Goal: Task Accomplishment & Management: Complete application form

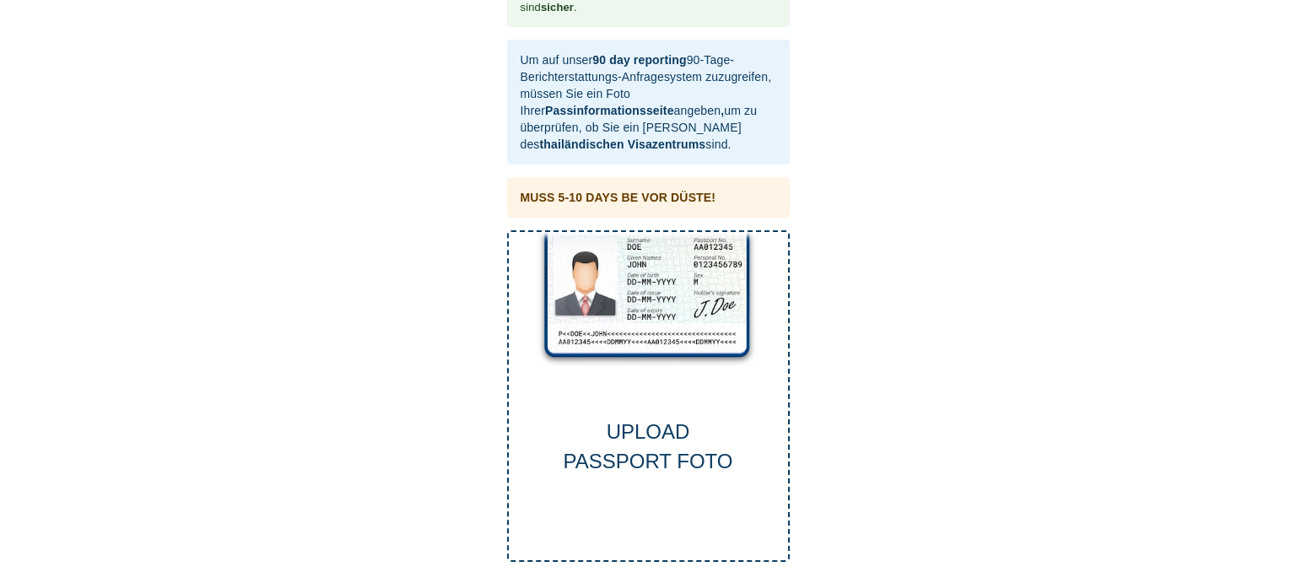
scroll to position [63, 0]
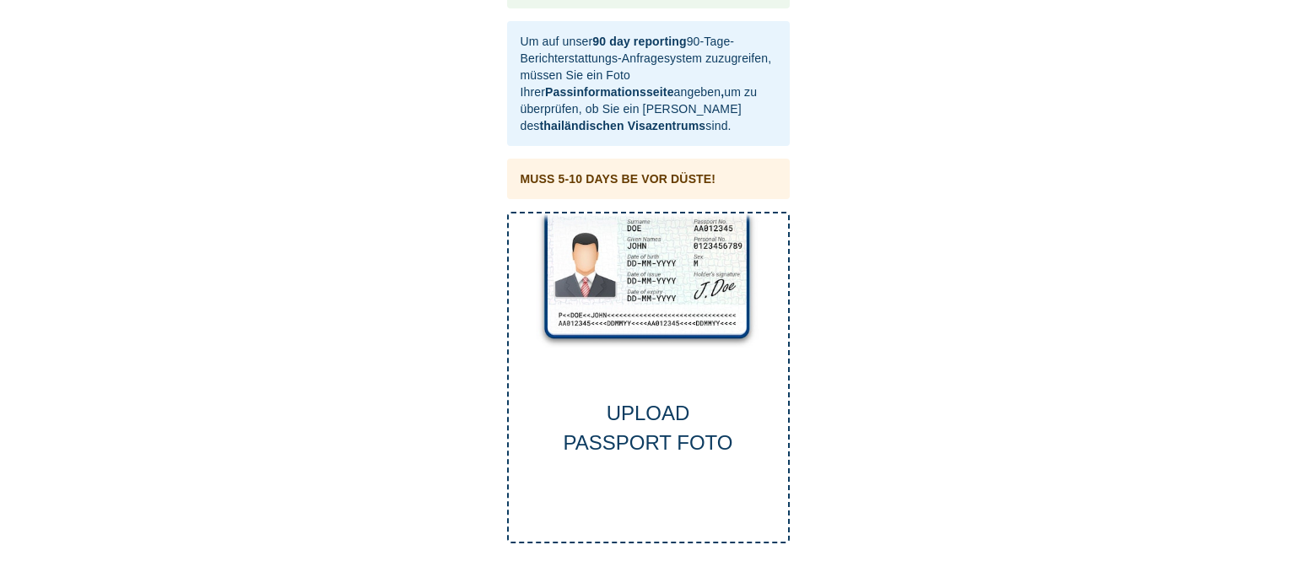
click at [665, 294] on div "UPLOAD PASSPORT FOTO" at bounding box center [648, 378] width 283 height 332
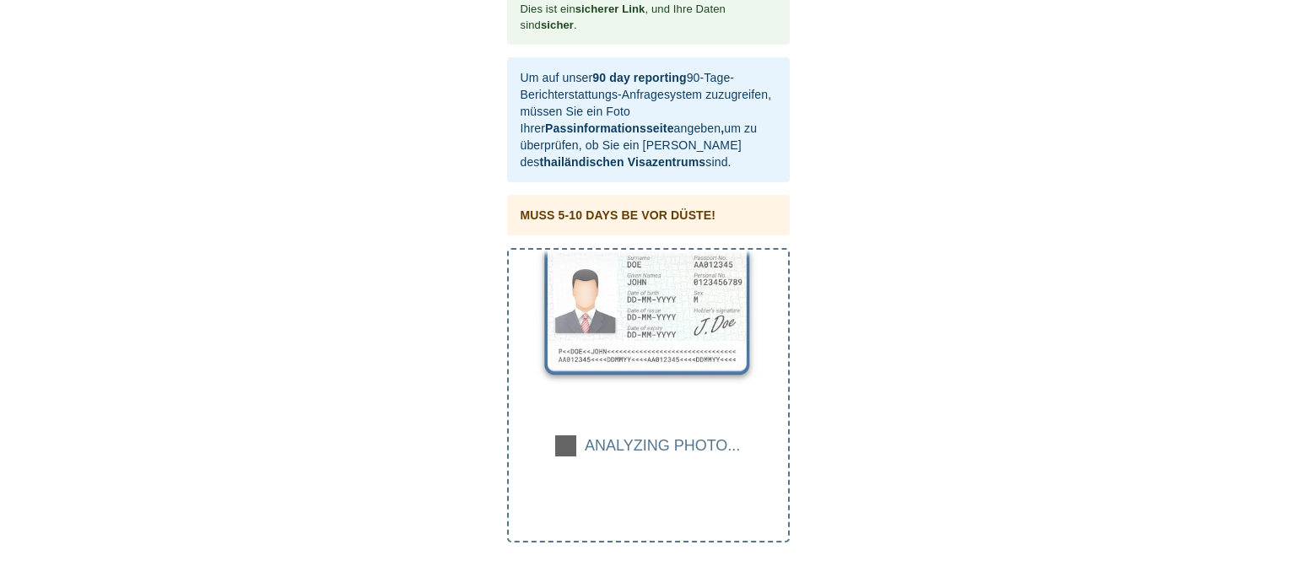
scroll to position [27, 0]
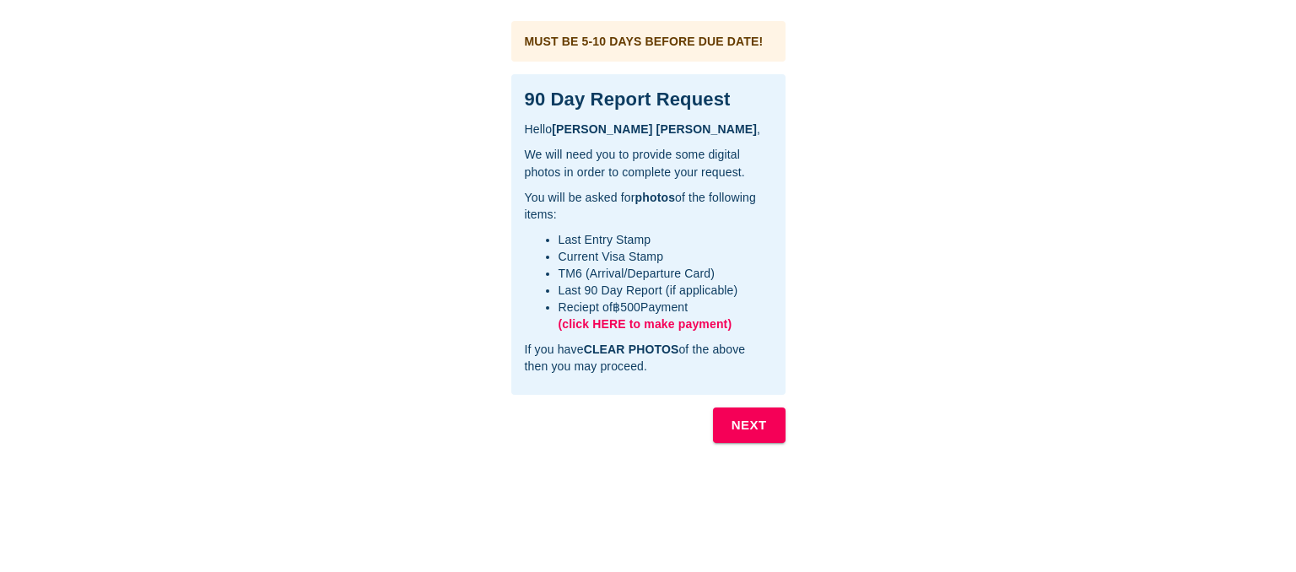
drag, startPoint x: 524, startPoint y: 90, endPoint x: 764, endPoint y: 373, distance: 371.1
click at [764, 373] on div "90 Day Report Request Hello [PERSON_NAME] , We will need you to provide some di…" at bounding box center [648, 234] width 274 height 321
copy div "90 Day Report Request Hello [PERSON_NAME] , We will need you to provide some di…"
click at [753, 319] on li "Reciept of ฿500 Payment (click HERE to make payment)" at bounding box center [665, 316] width 213 height 34
click at [751, 427] on b "NEXT" at bounding box center [748, 425] width 35 height 22
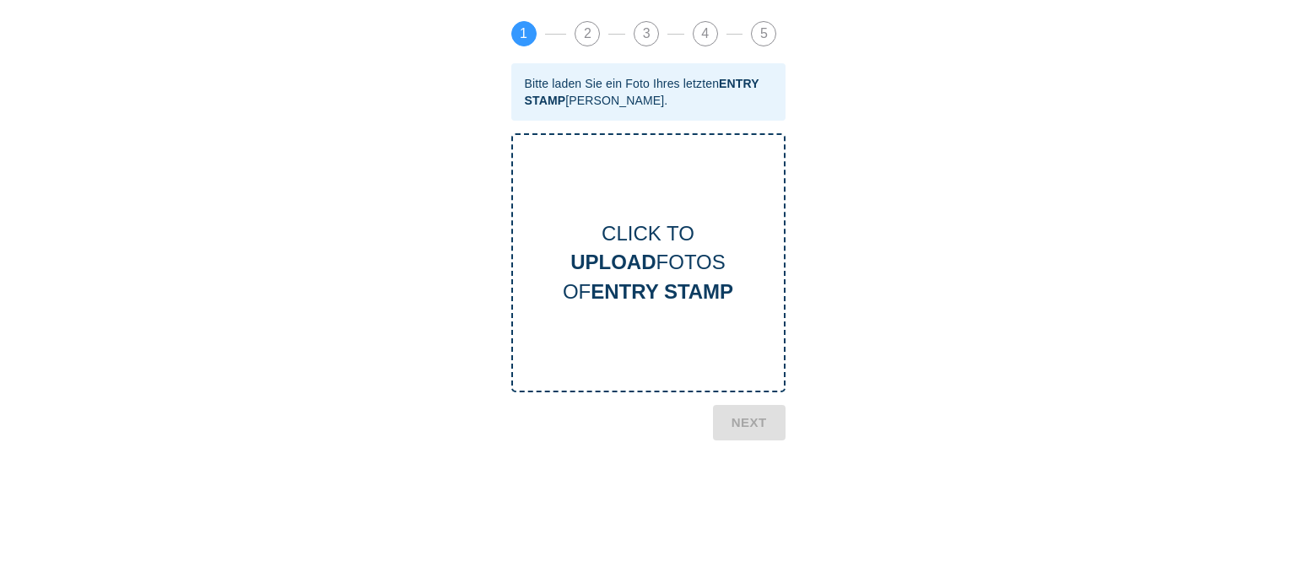
click at [680, 231] on div "CLICK TO UPLOAD FOTOS OF ENTRY STAMP" at bounding box center [648, 262] width 271 height 87
click at [877, 275] on div "Dies ist ein sicherer Link , und Ihre Daten sind sicher . [PERSON_NAME] , Dies …" at bounding box center [648, 528] width 1262 height 1023
click at [745, 506] on b "NEXT" at bounding box center [748, 512] width 35 height 22
click at [673, 251] on div "CLICK TO UPLOAD FOTOS VON CURRENT VISA" at bounding box center [648, 262] width 271 height 87
click at [769, 29] on span "5" at bounding box center [764, 34] width 24 height 24
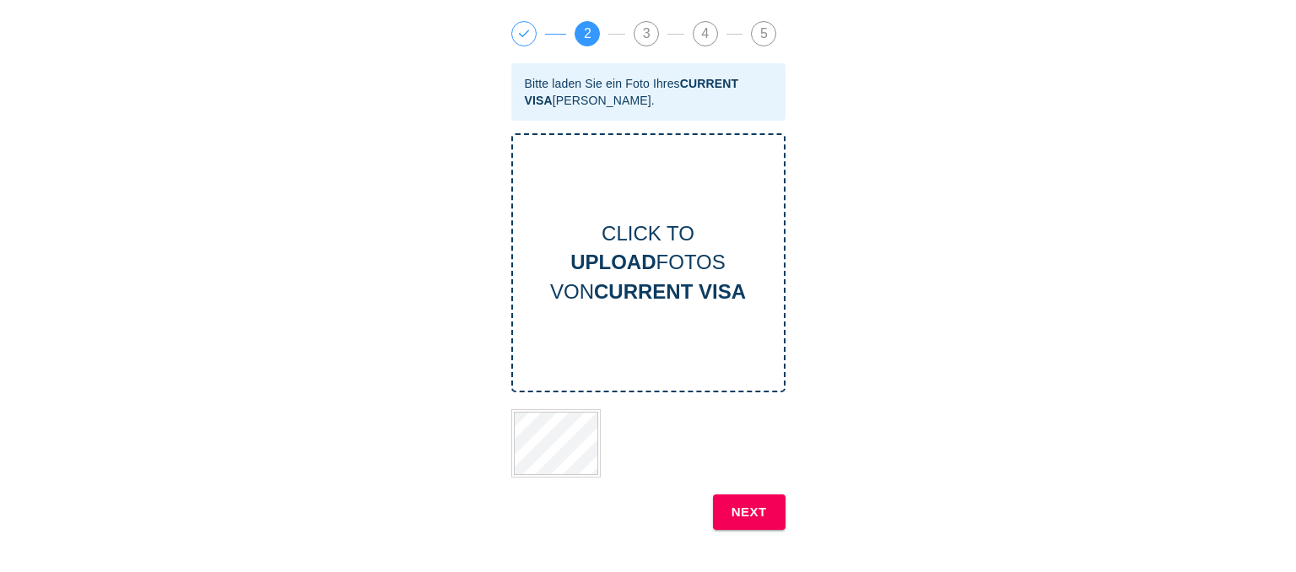
click at [748, 518] on b "NEXT" at bounding box center [748, 512] width 35 height 22
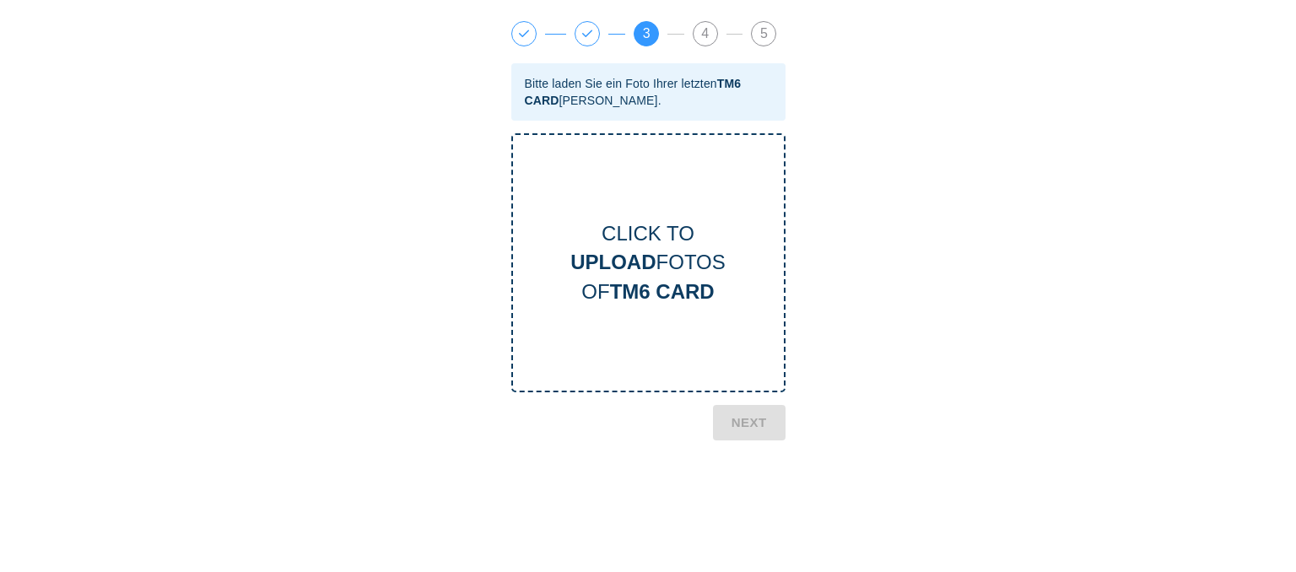
click at [645, 254] on b "UPLOAD" at bounding box center [612, 262] width 85 height 23
click at [751, 505] on b "NEXT" at bounding box center [748, 512] width 35 height 22
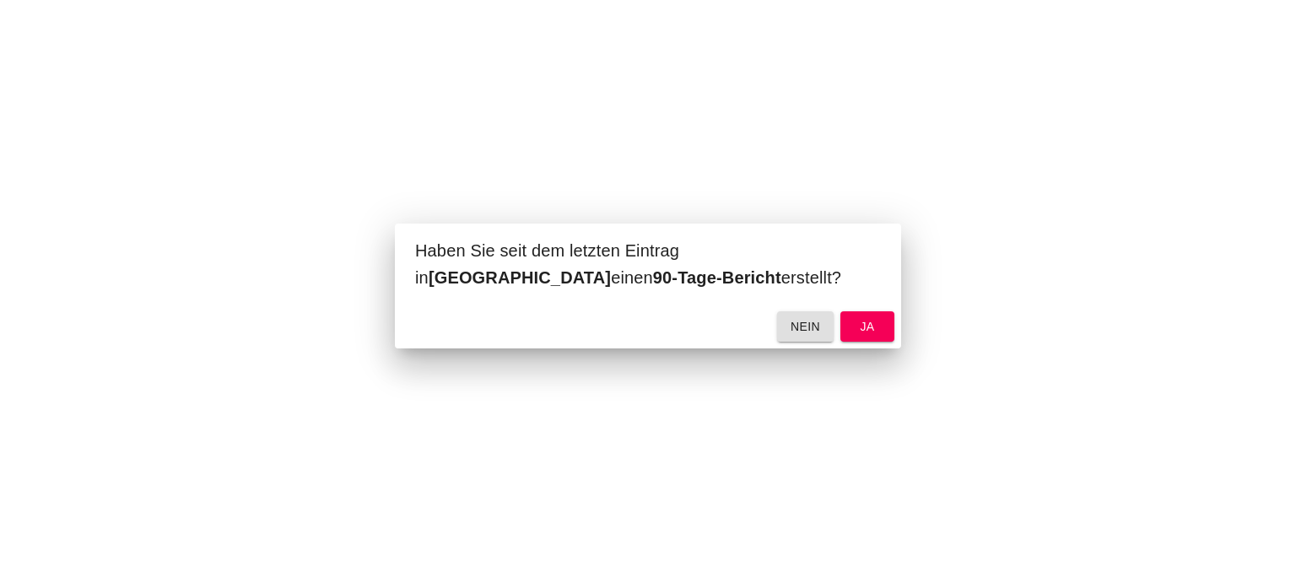
click at [823, 328] on button "nein" at bounding box center [805, 326] width 57 height 31
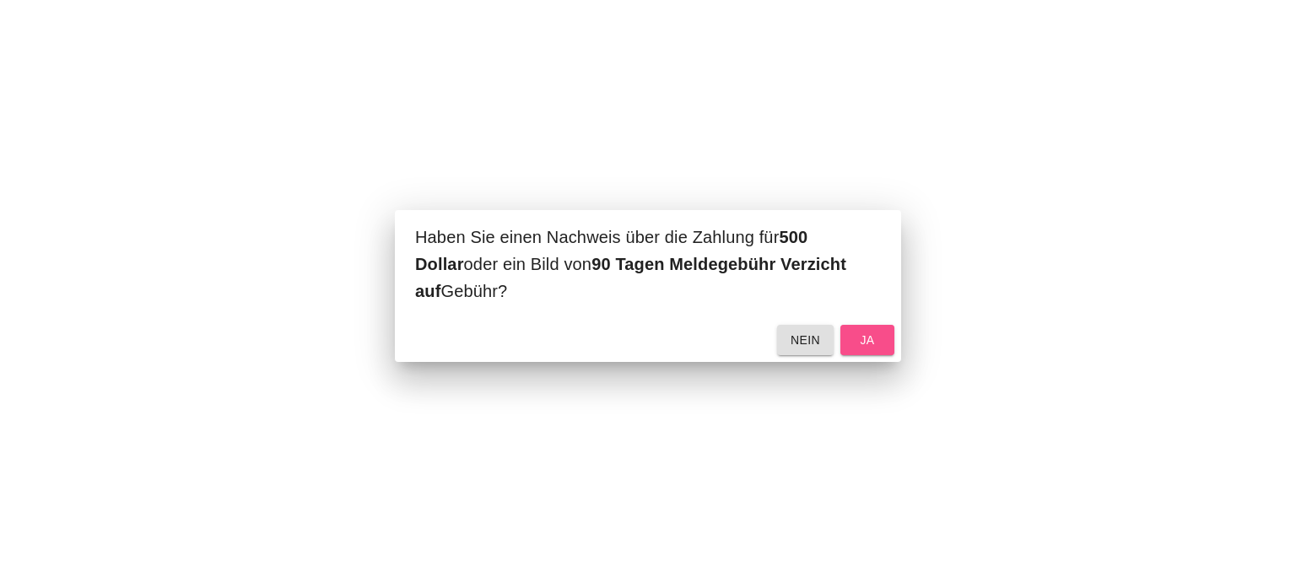
click at [854, 336] on span "ja" at bounding box center [867, 340] width 27 height 21
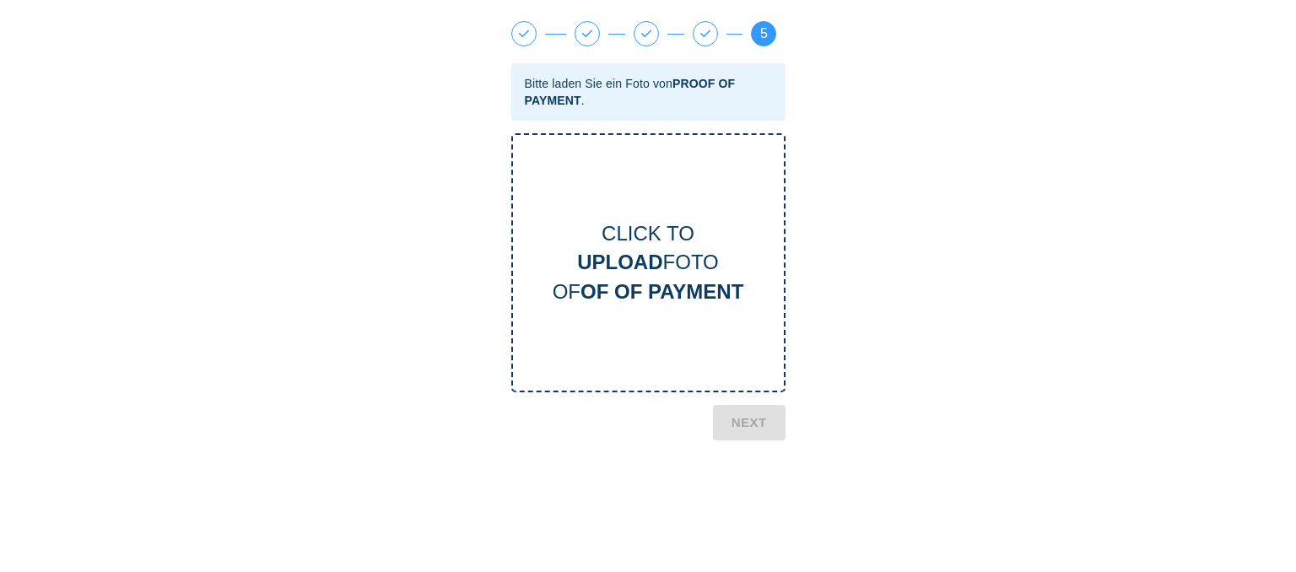
click at [634, 273] on b "UPLOAD" at bounding box center [619, 262] width 85 height 23
click at [762, 512] on b "NEXT" at bounding box center [748, 512] width 35 height 22
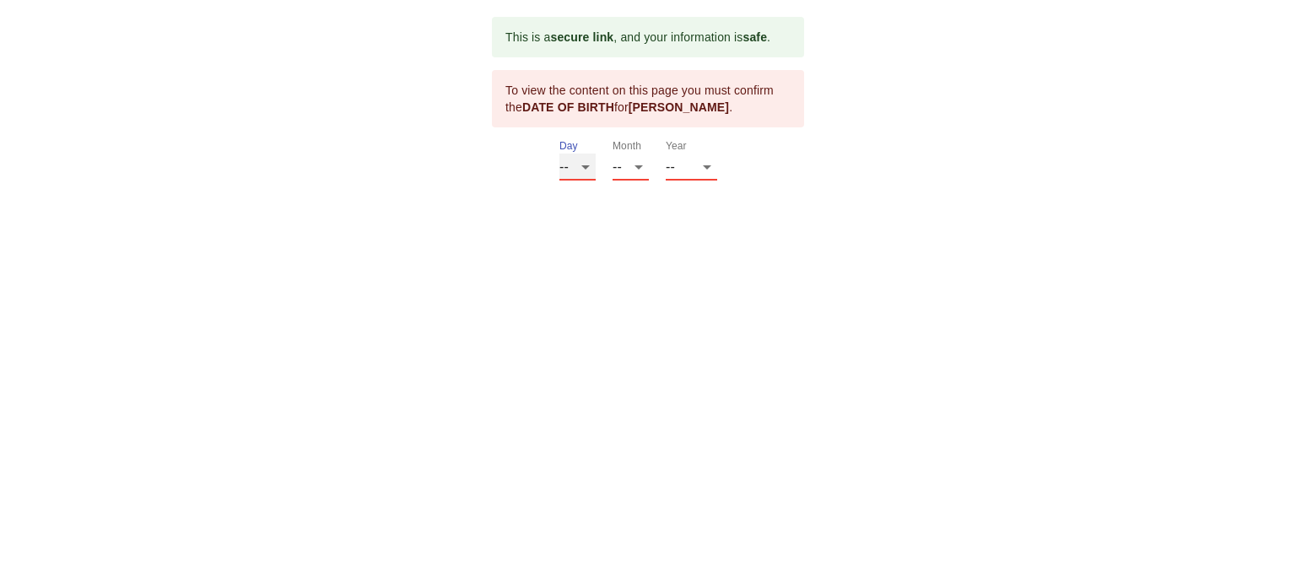
click at [559, 154] on select "-- 01 02 03 04 05 06 07 08 09 10 11 12 13 14 15 16 17 18 19 20 21 22 23 24 25 2…" at bounding box center [577, 167] width 36 height 27
select select "25"
click option "25" at bounding box center [0, 0] width 0 height 0
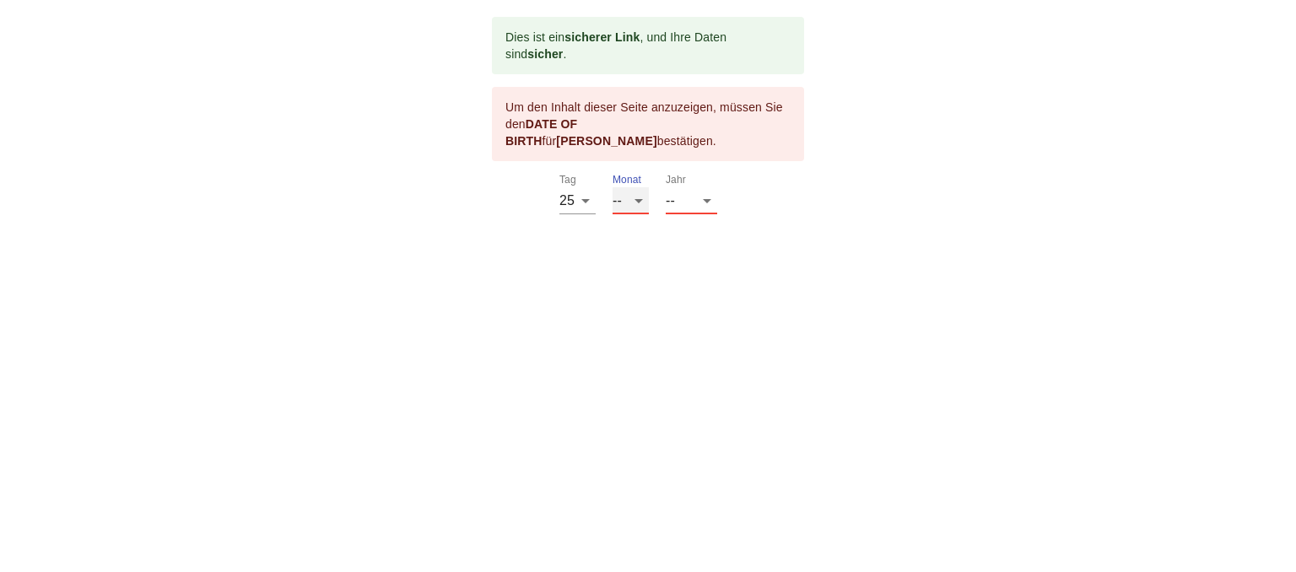
click at [613, 187] on select "-- 01 02 03 04 05 06 07 08 09 10 11 12" at bounding box center [631, 200] width 36 height 27
select select "03"
click option "03" at bounding box center [0, 0] width 0 height 0
click at [666, 187] on select "-- 2025 2024 2023 2022 2021 2020 2019 2018 2017 2016 2015 2014 2013 2012 2011 2…" at bounding box center [691, 200] width 51 height 27
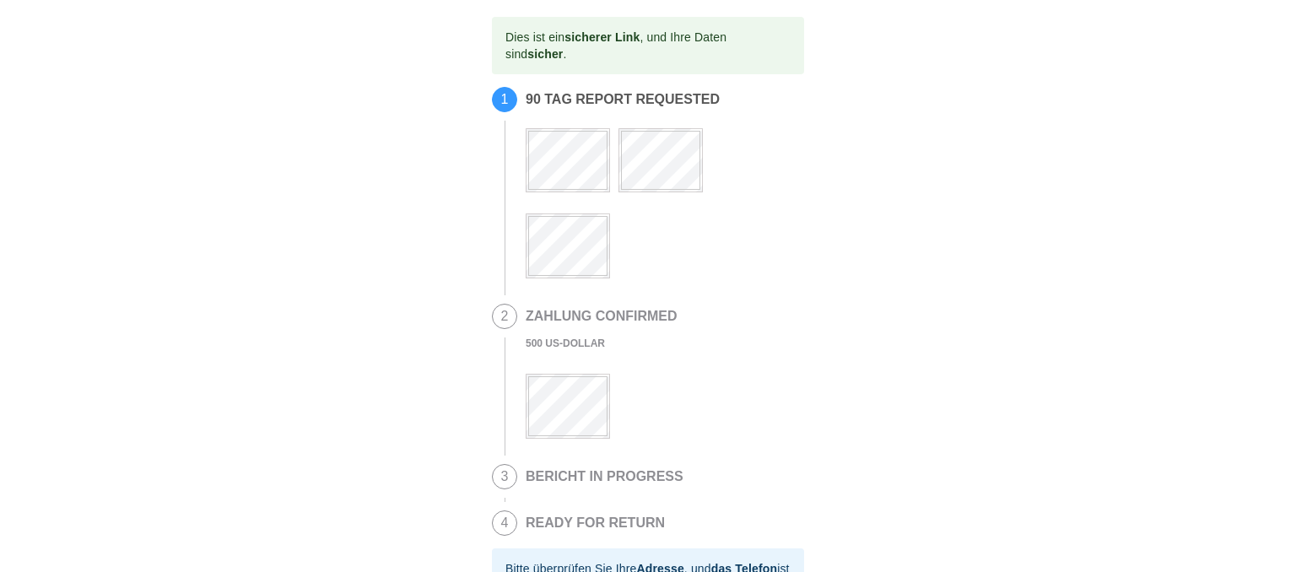
click at [831, 278] on div "Dies ist ein sicherer Link , und Ihre Daten sind sicher . 1 90 TAG REPORT REQUE…" at bounding box center [648, 432] width 1262 height 830
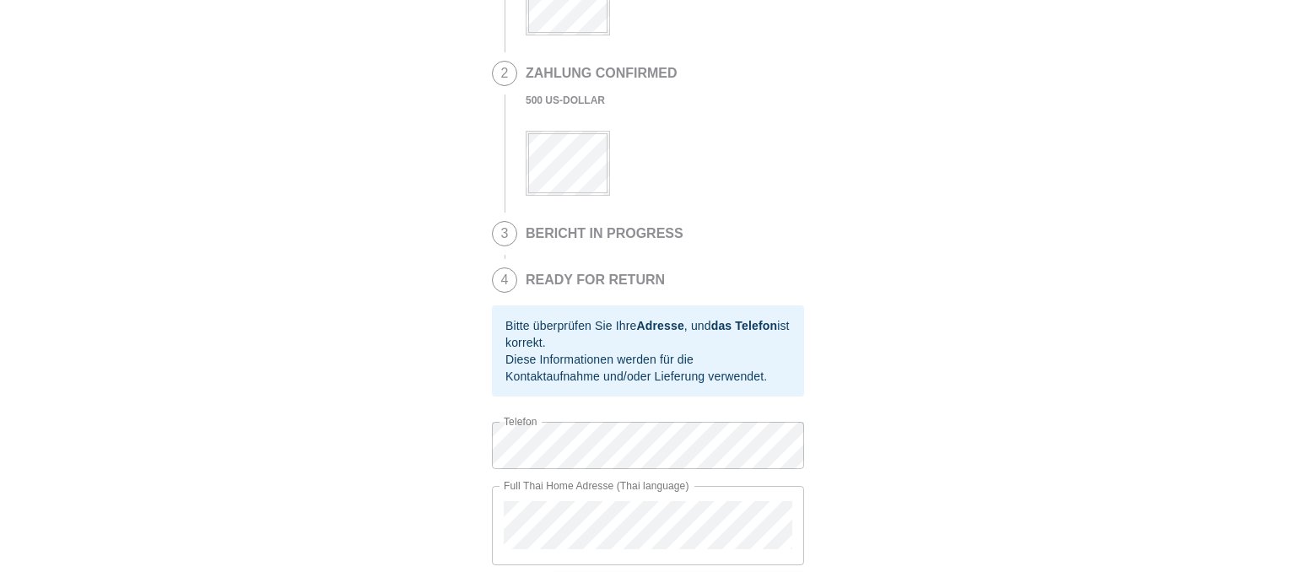
scroll to position [303, 0]
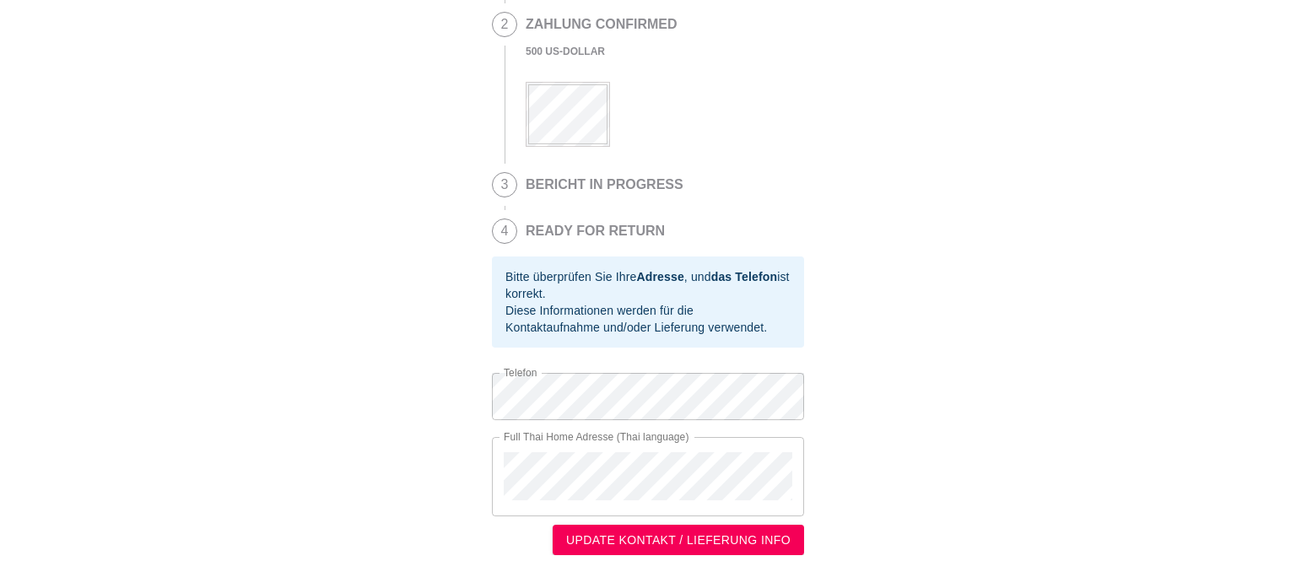
click at [680, 528] on button "UPDATE KONTAKT / LIEFERUNG INFO" at bounding box center [678, 540] width 251 height 31
click at [747, 543] on span "UPDATE KONTAKT / LIEFERUNG INFO" at bounding box center [678, 540] width 224 height 21
